Goal: Task Accomplishment & Management: Manage account settings

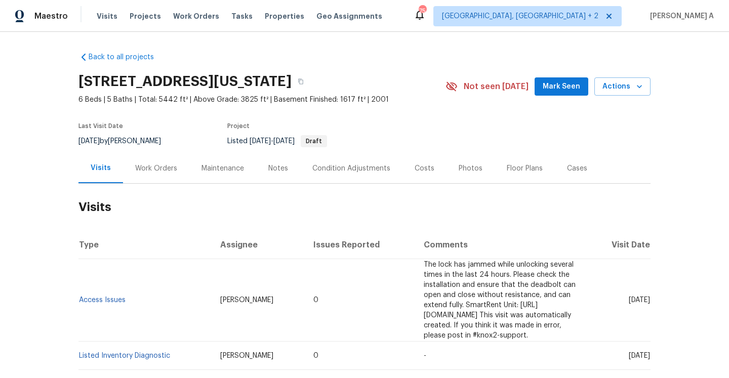
click at [153, 160] on div "Work Orders" at bounding box center [156, 168] width 66 height 30
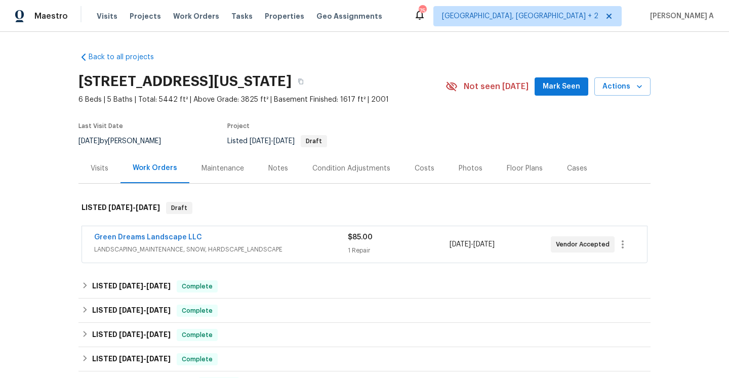
click at [224, 244] on div "Green Dreams Landscape LLC" at bounding box center [220, 238] width 253 height 12
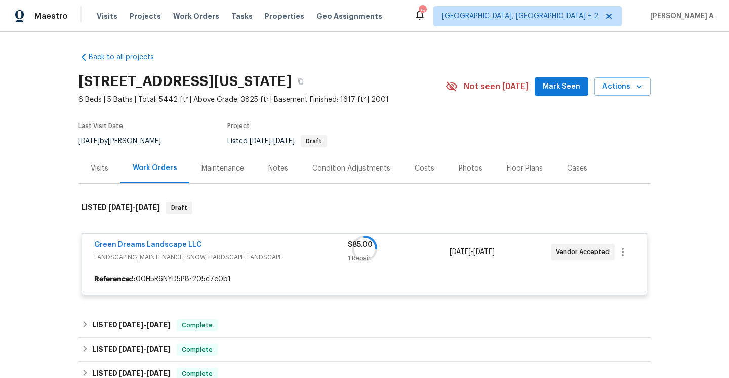
scroll to position [67, 0]
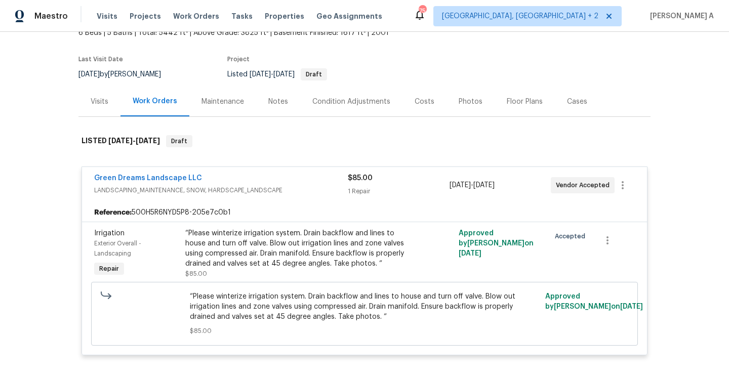
click at [222, 188] on span "LANDSCAPING_MAINTENANCE, SNOW, HARDSCAPE_LANDSCAPE" at bounding box center [220, 190] width 253 height 10
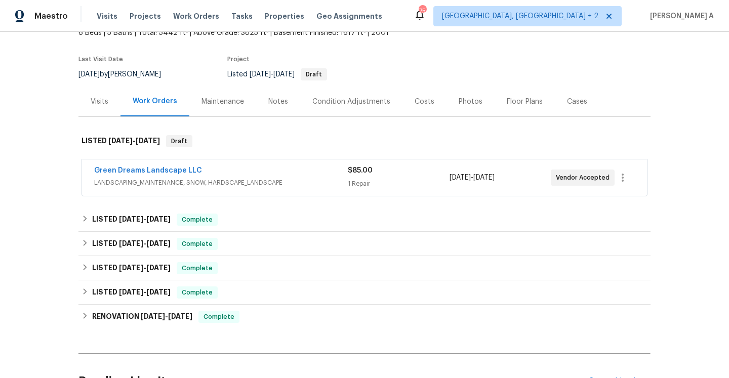
click at [121, 110] on div "Work Orders" at bounding box center [154, 102] width 69 height 30
click at [113, 104] on div "Visits" at bounding box center [99, 102] width 42 height 30
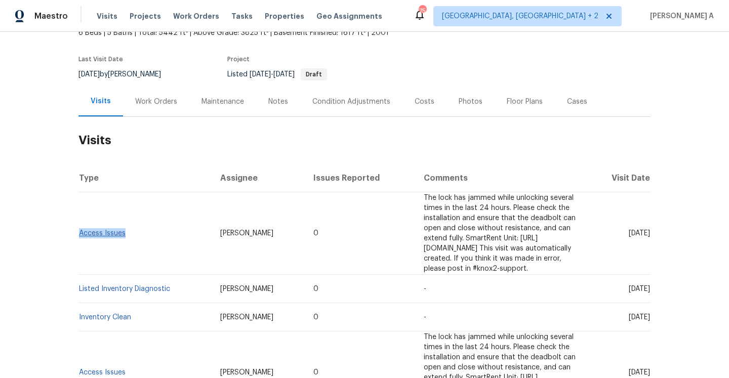
drag, startPoint x: 135, startPoint y: 229, endPoint x: 79, endPoint y: 228, distance: 55.7
click at [80, 227] on td "Access Issues" at bounding box center [145, 233] width 134 height 82
copy link "Access Issues"
click at [117, 230] on link "Access Issues" at bounding box center [102, 233] width 47 height 7
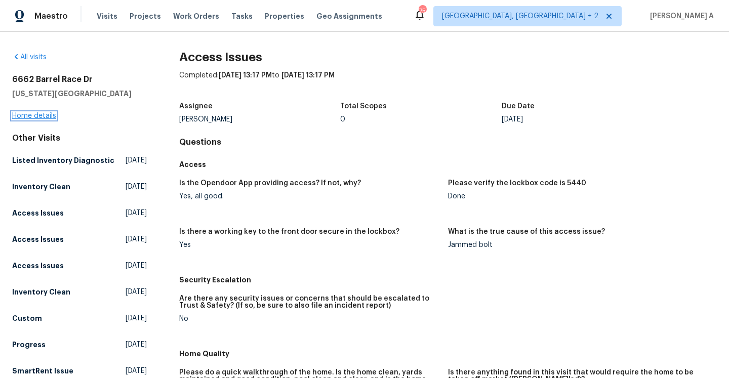
click at [44, 117] on link "Home details" at bounding box center [34, 115] width 44 height 7
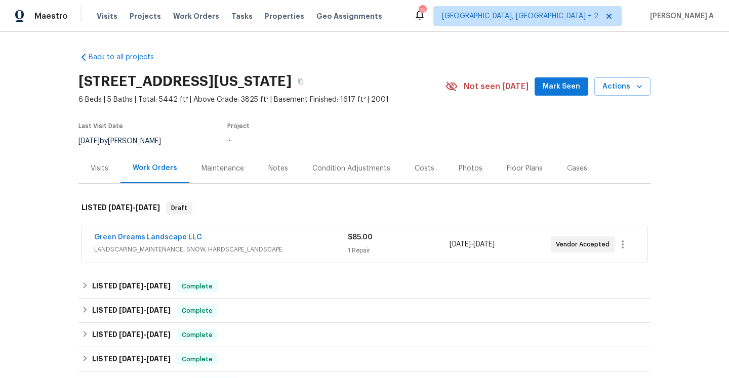
click at [187, 249] on span "LANDSCAPING_MAINTENANCE, SNOW, HARDSCAPE_LANDSCAPE" at bounding box center [220, 249] width 253 height 10
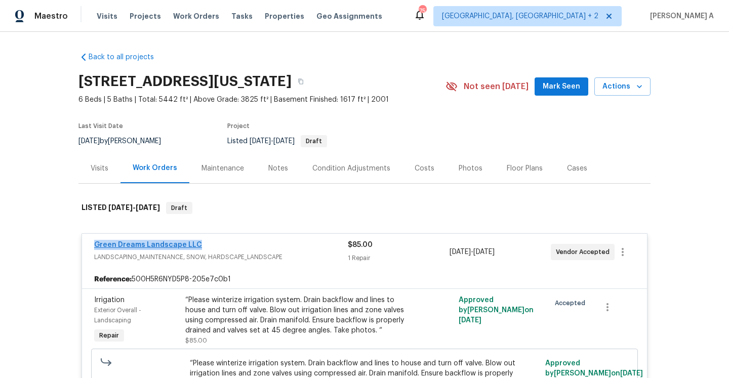
drag, startPoint x: 198, startPoint y: 246, endPoint x: 95, endPoint y: 244, distance: 103.2
click at [95, 244] on div "Green Dreams Landscape LLC" at bounding box center [220, 246] width 253 height 12
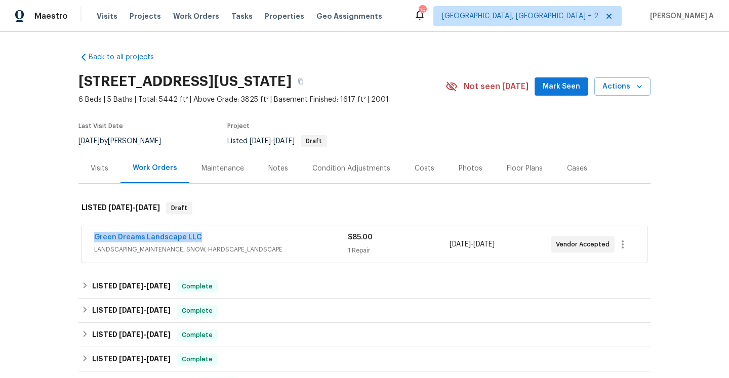
copy link "Green Dreams Landscape LLC"
click at [230, 237] on div "Green Dreams Landscape LLC" at bounding box center [220, 238] width 253 height 12
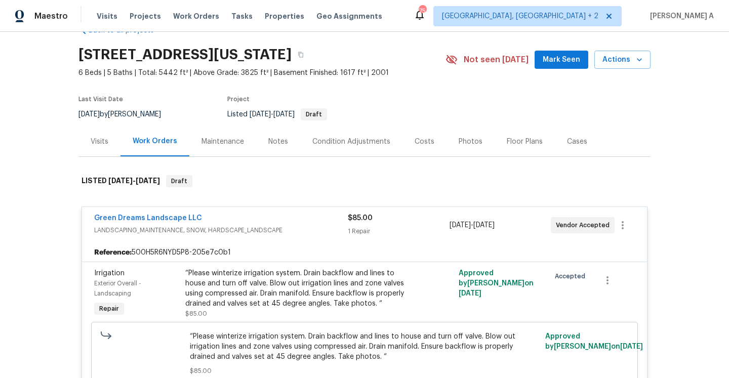
scroll to position [63, 0]
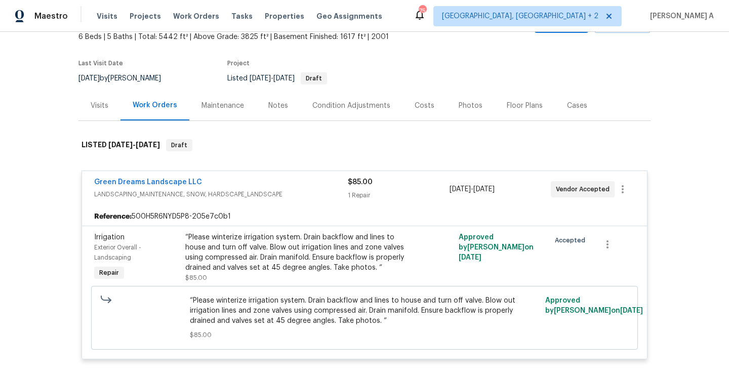
click at [104, 97] on div "Visits" at bounding box center [99, 106] width 42 height 30
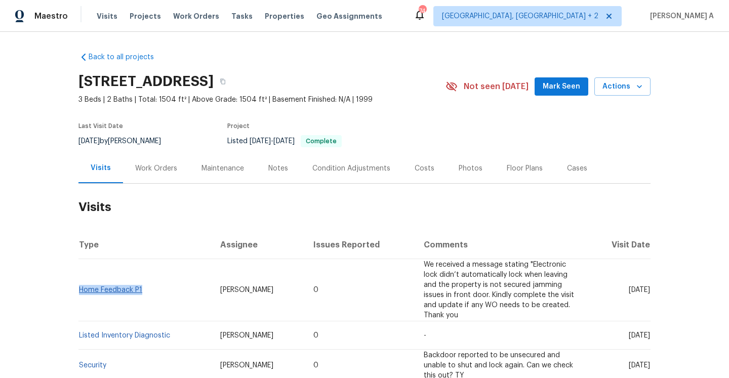
drag, startPoint x: 148, startPoint y: 288, endPoint x: 81, endPoint y: 287, distance: 66.8
click at [81, 287] on td "Home Feedback P1" at bounding box center [145, 290] width 134 height 62
copy link "Home Feedback P1"
click at [169, 168] on div "Work Orders" at bounding box center [156, 168] width 42 height 10
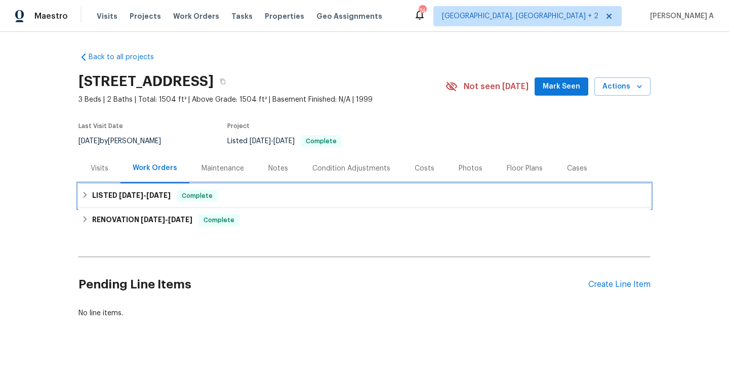
click at [170, 195] on span "[DATE]" at bounding box center [158, 195] width 24 height 7
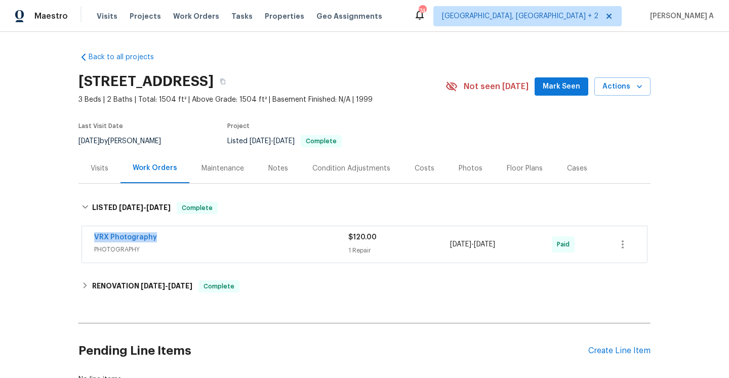
drag, startPoint x: 163, startPoint y: 239, endPoint x: 94, endPoint y: 238, distance: 69.8
click at [94, 238] on div "VRX Photography PHOTOGRAPHY $120.00 1 Repair [DATE] - [DATE] Paid" at bounding box center [364, 244] width 565 height 36
copy link "VRX Photography"
click at [205, 249] on span "PHOTOGRAPHY" at bounding box center [221, 249] width 254 height 10
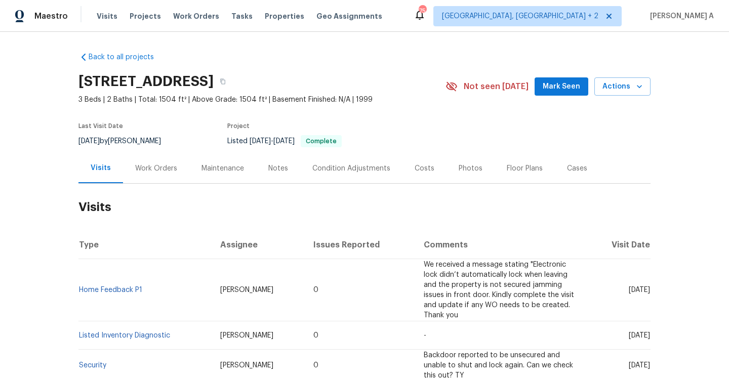
click at [156, 177] on div "Work Orders" at bounding box center [156, 168] width 66 height 30
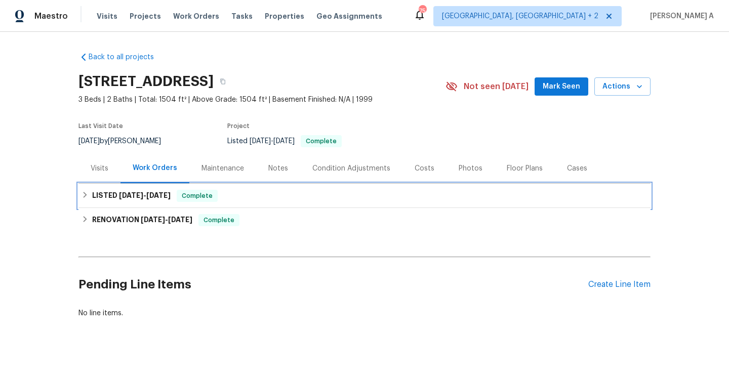
click at [163, 192] on span "[DATE]" at bounding box center [158, 195] width 24 height 7
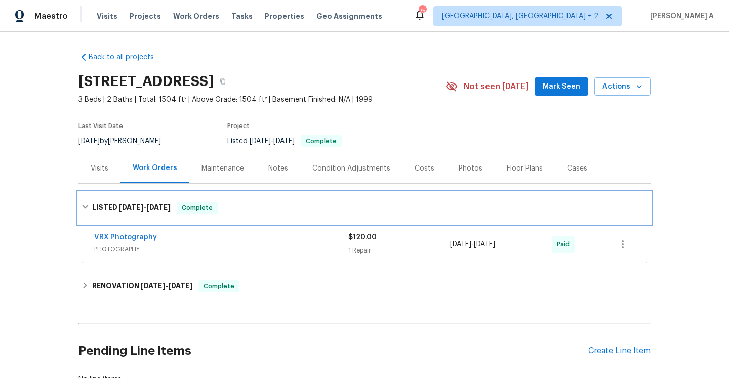
click at [170, 204] on span "[DATE]" at bounding box center [158, 207] width 24 height 7
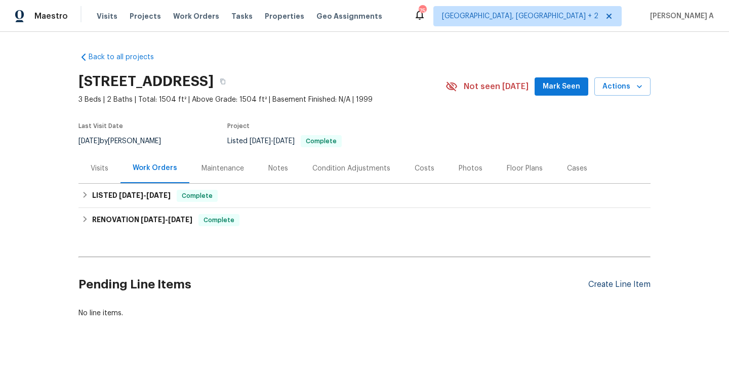
click at [611, 285] on div "Create Line Item" at bounding box center [619, 285] width 62 height 10
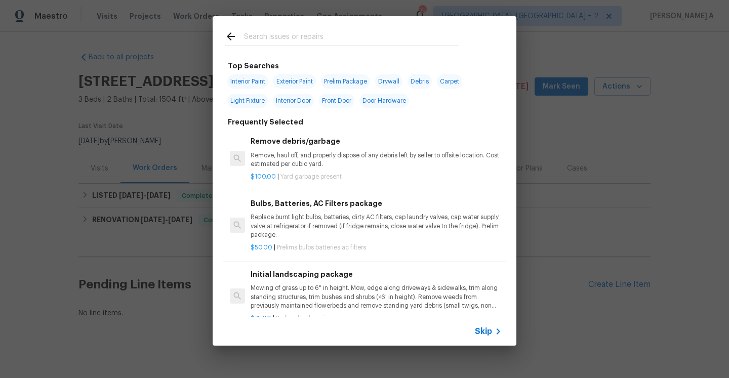
click at [482, 334] on span "Skip" at bounding box center [483, 331] width 17 height 10
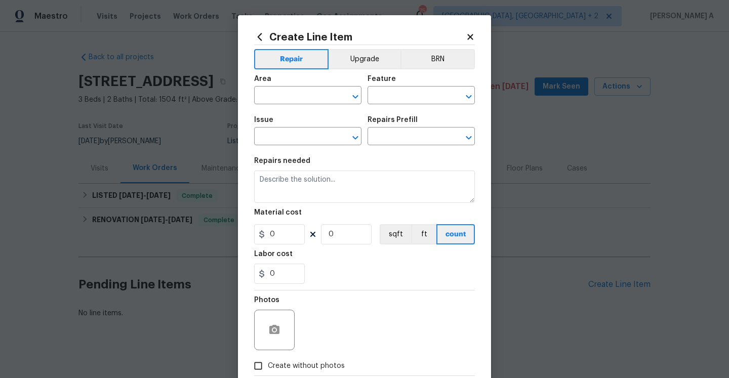
click at [467, 36] on icon at bounding box center [469, 36] width 9 height 9
